Goal: Task Accomplishment & Management: Complete application form

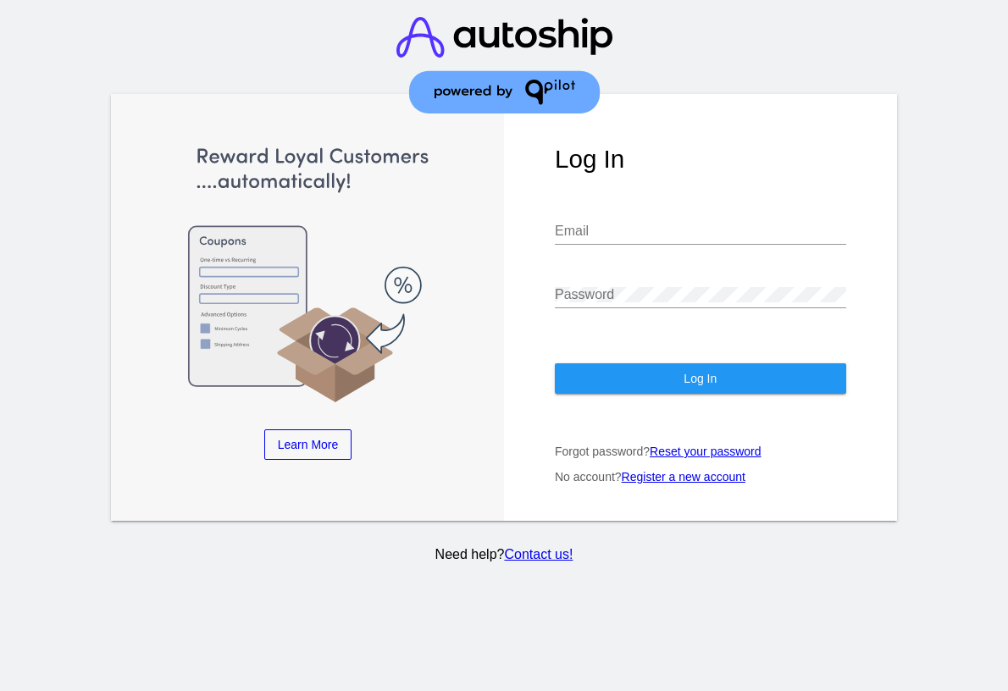
click at [647, 475] on link "Register a new account" at bounding box center [684, 477] width 124 height 14
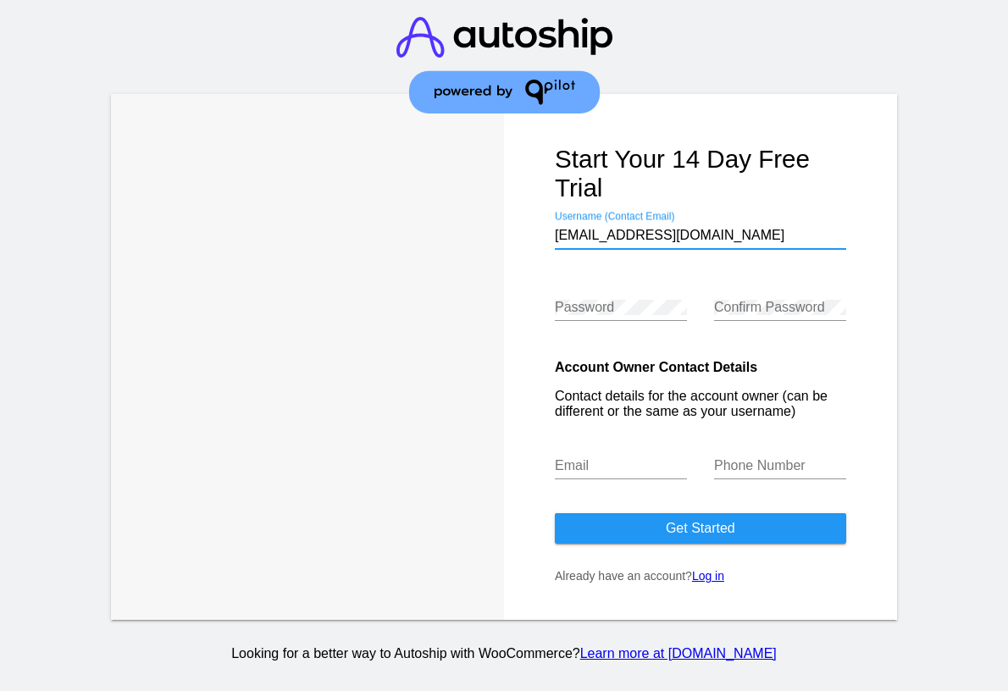
type input "[EMAIL_ADDRESS][DOMAIN_NAME]"
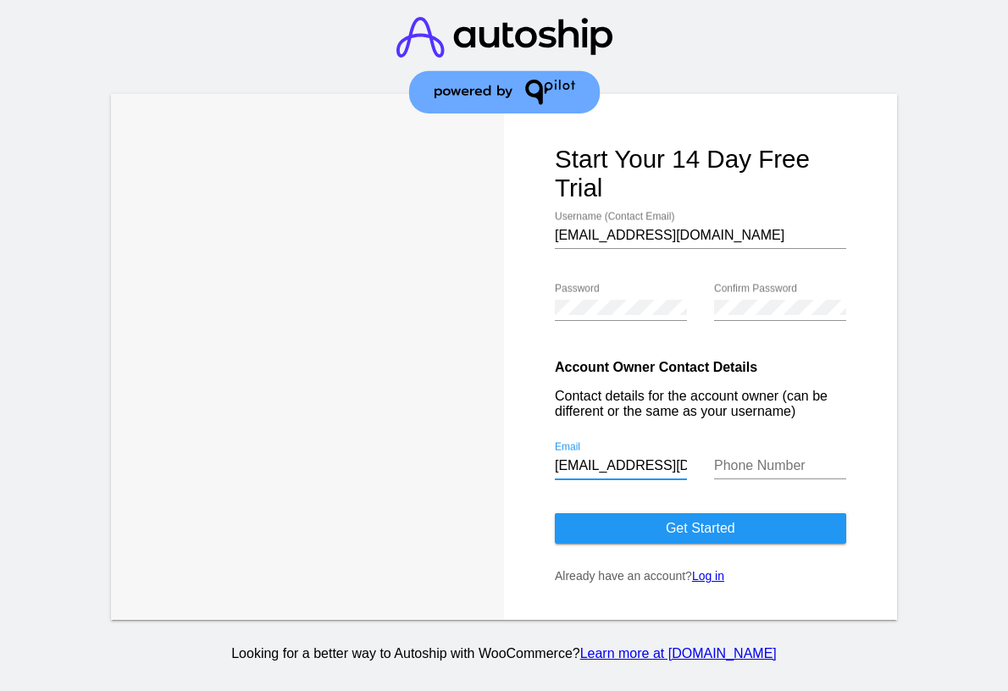
type input "[EMAIL_ADDRESS][DOMAIN_NAME]"
type input "7272771276"
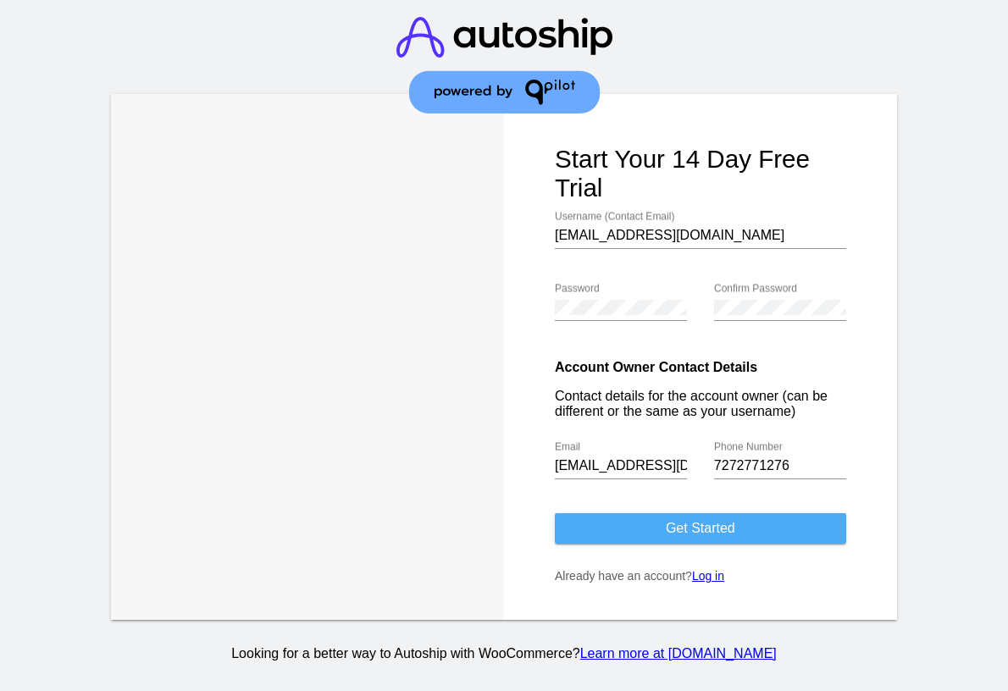
click at [583, 526] on button "Get started" at bounding box center [700, 528] width 291 height 31
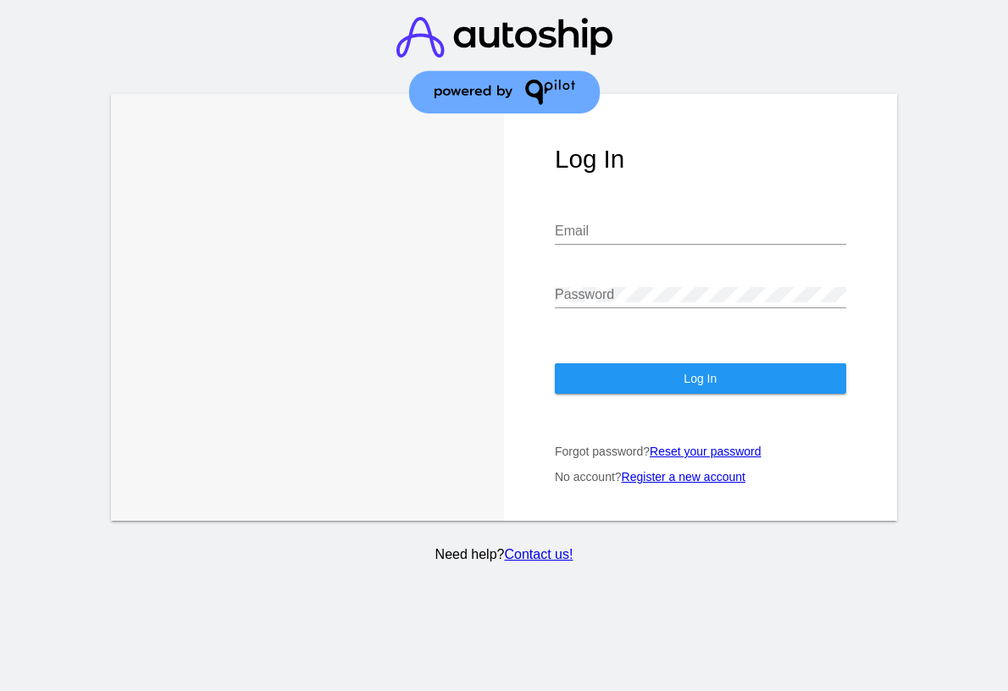
click at [612, 222] on div "Email" at bounding box center [700, 226] width 291 height 38
type input "[EMAIL_ADDRESS][DOMAIN_NAME]"
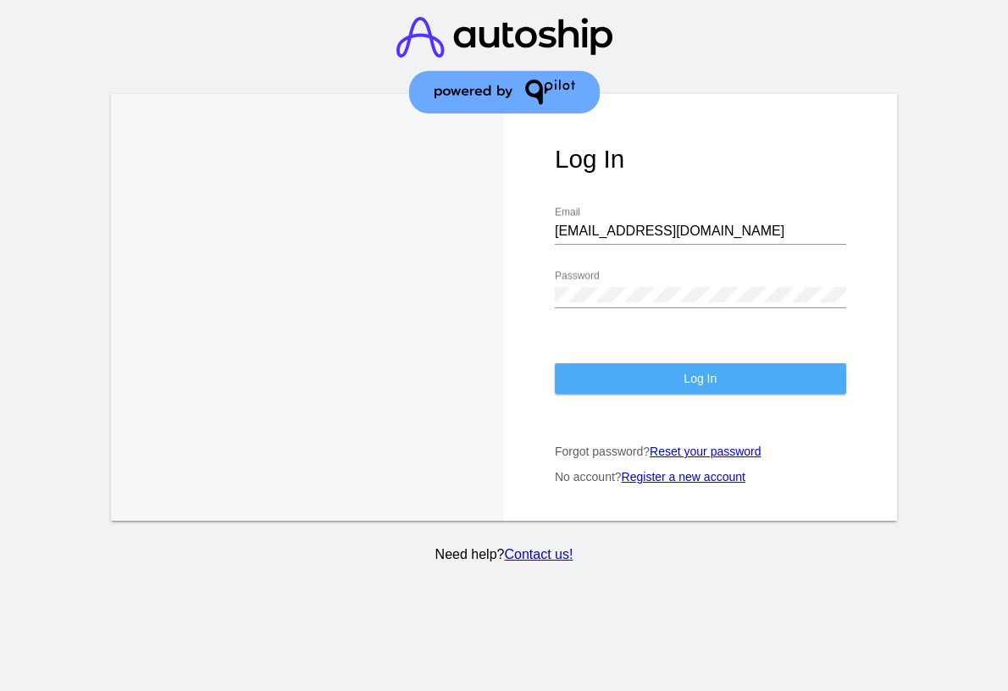
click at [595, 374] on button "Log In" at bounding box center [700, 379] width 291 height 31
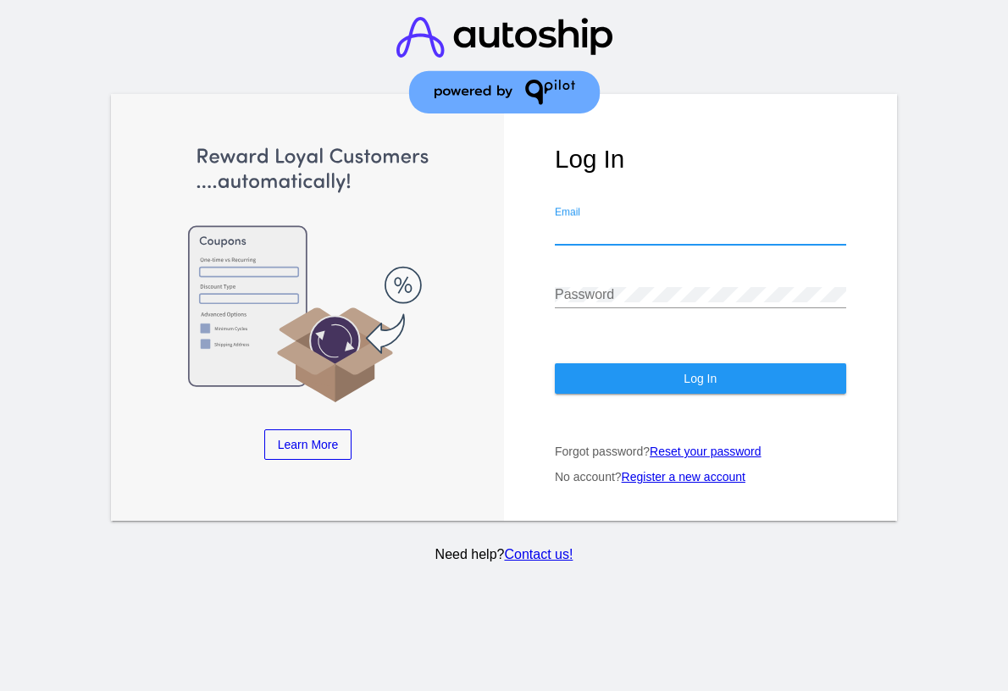
type input "[EMAIL_ADDRESS][DOMAIN_NAME]"
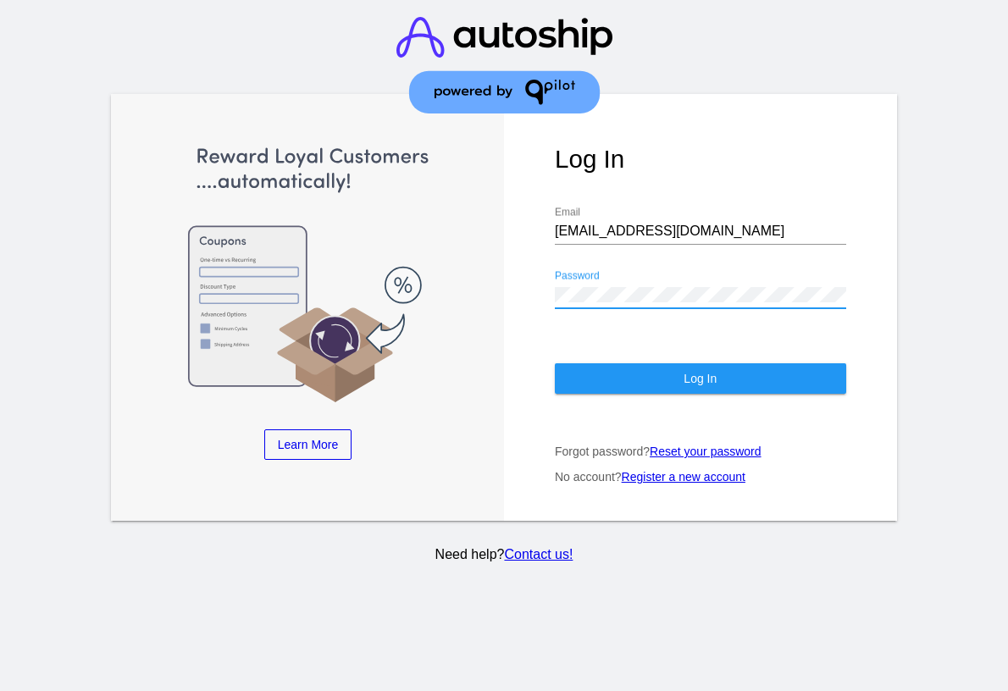
click at [563, 373] on button "Log In" at bounding box center [700, 379] width 291 height 31
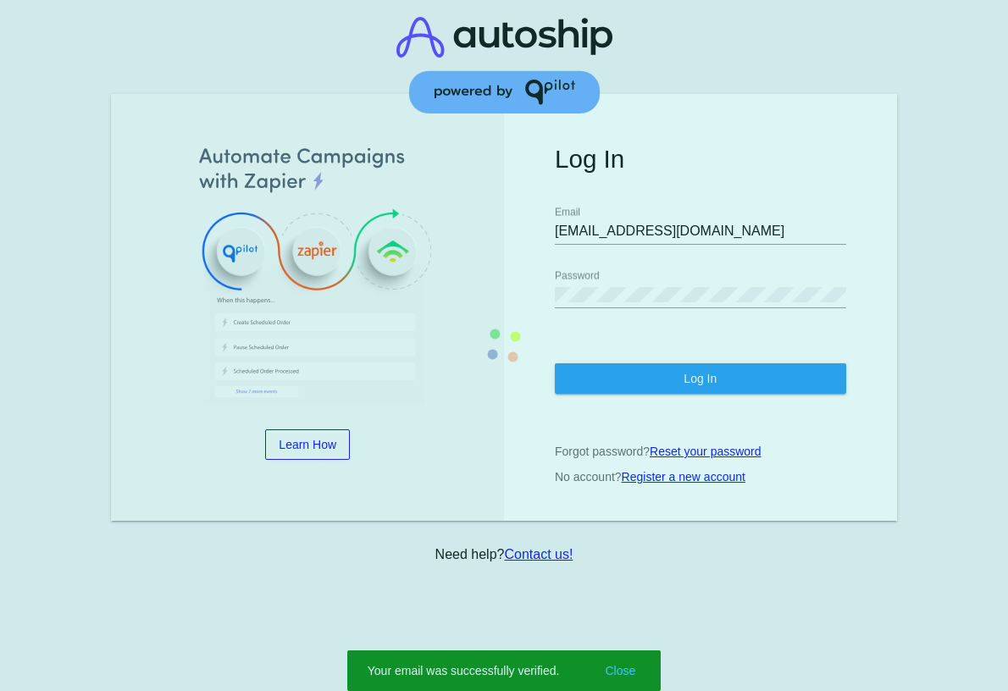
scroll to position [1, 0]
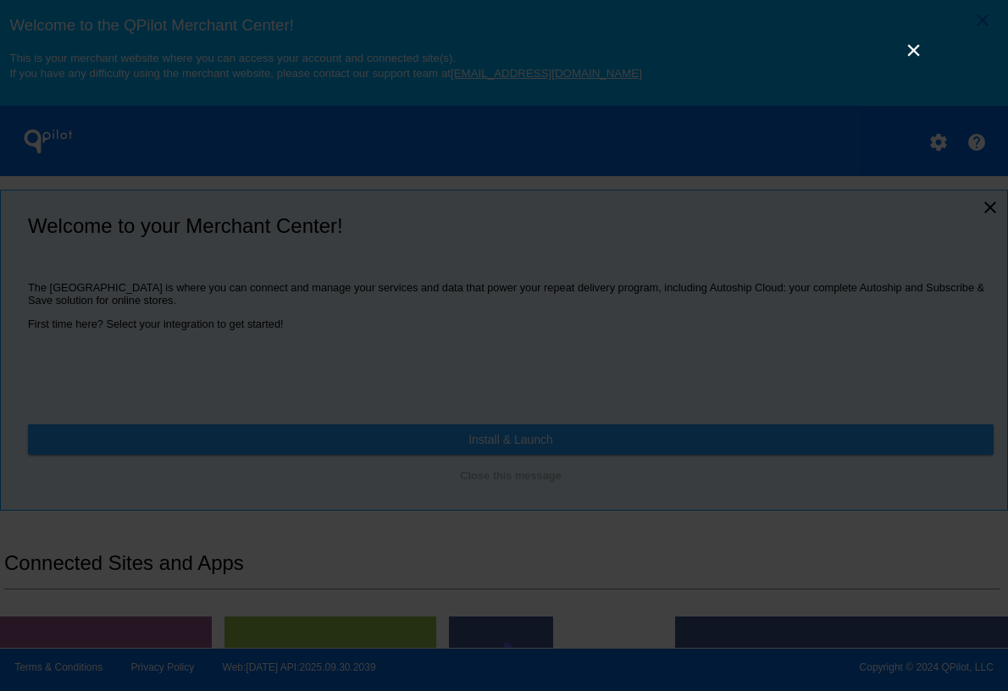
click at [908, 49] on link "×" at bounding box center [914, 50] width 20 height 20
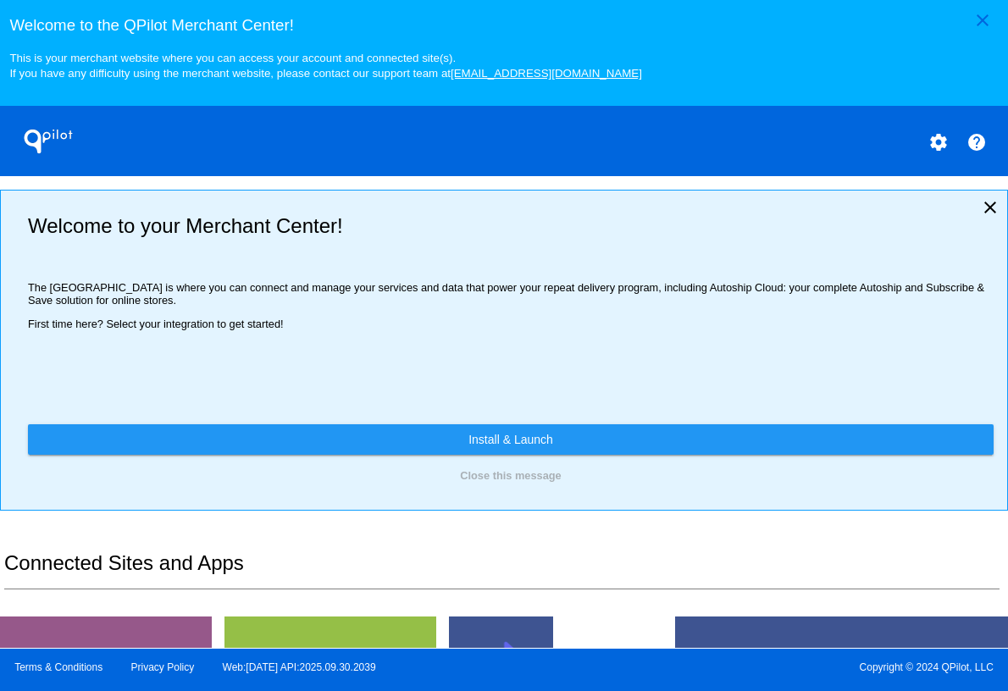
click at [458, 440] on link "Install & Launch" at bounding box center [511, 440] width 966 height 31
